Goal: Task Accomplishment & Management: Use online tool/utility

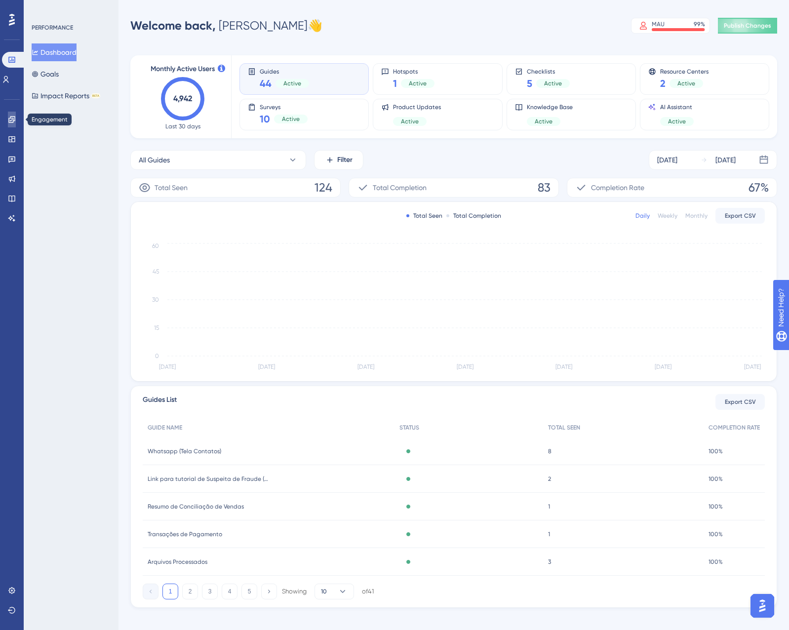
click at [16, 117] on link at bounding box center [12, 120] width 8 height 16
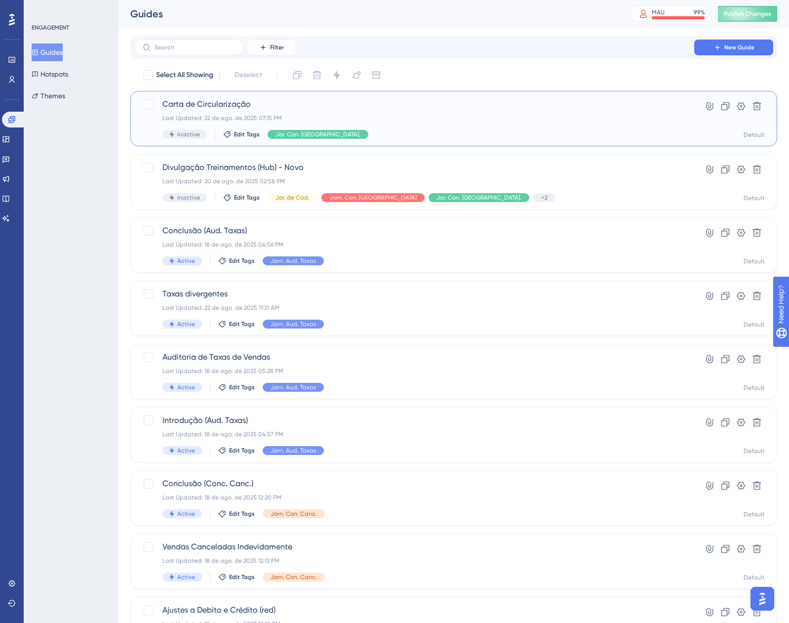
click at [421, 111] on div "Carta de Circularização Last Updated: 22 de ago. de 2025 07:15 PM Inactive Edit…" at bounding box center [414, 118] width 504 height 40
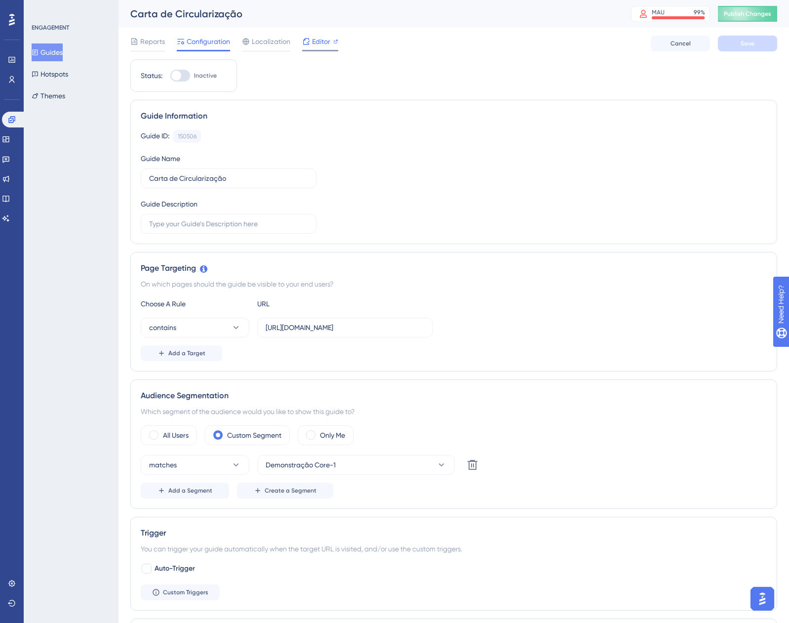
click at [320, 41] on span "Editor" at bounding box center [321, 42] width 18 height 12
